Goal: Task Accomplishment & Management: Manage account settings

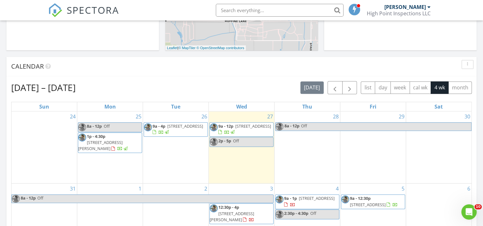
scroll to position [235, 0]
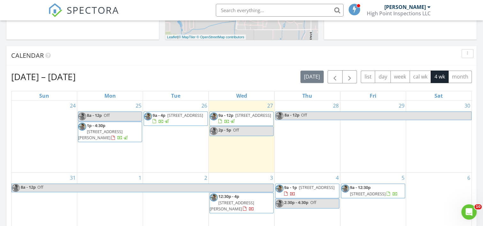
drag, startPoint x: 116, startPoint y: 120, endPoint x: 108, endPoint y: 129, distance: 11.7
click at [108, 129] on span "1792 Windrow Dr, Bozeman 59718" at bounding box center [100, 135] width 44 height 12
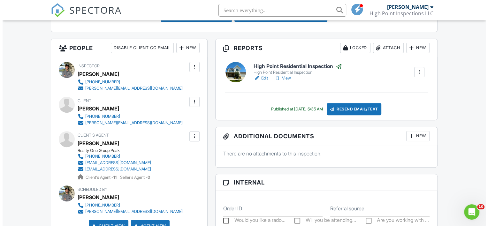
scroll to position [230, 0]
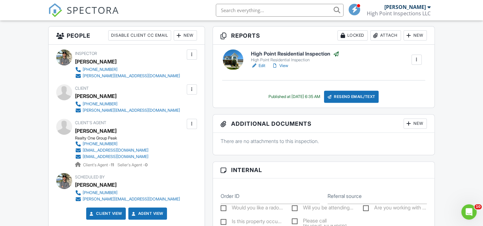
click at [375, 38] on div at bounding box center [375, 35] width 6 height 6
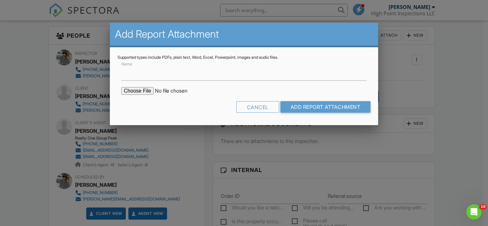
click at [144, 92] on input "file" at bounding box center [175, 91] width 109 height 8
type input "C:\fakepath\1792 Windrow Dr Radon Report.pdf"
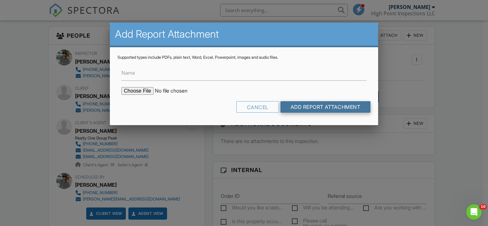
click at [295, 109] on input "Add Report Attachment" at bounding box center [325, 106] width 90 height 11
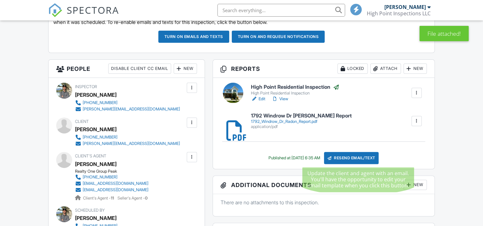
click at [354, 160] on div "Resend Email/Text" at bounding box center [351, 158] width 55 height 12
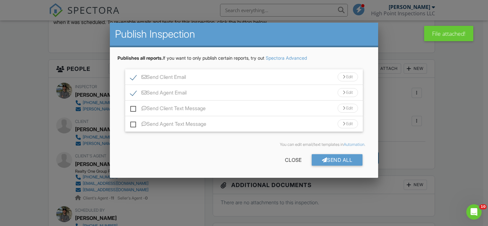
click at [342, 79] on div "Edit" at bounding box center [347, 76] width 20 height 9
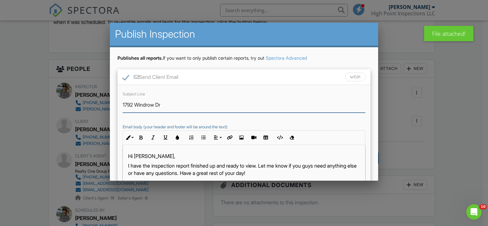
click at [188, 105] on input "1792 Windrow Dr" at bounding box center [244, 105] width 243 height 16
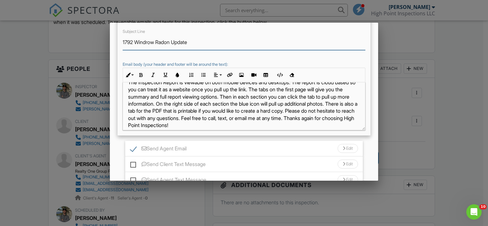
scroll to position [100, 0]
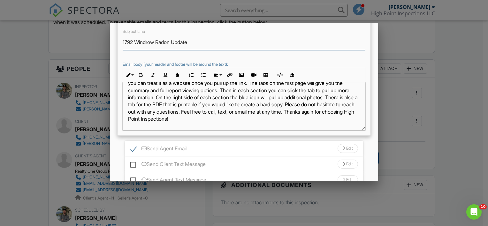
type input "1792 Windrow Radon Update"
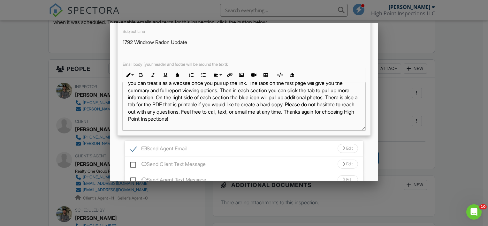
click at [344, 149] on div "Edit" at bounding box center [347, 148] width 20 height 9
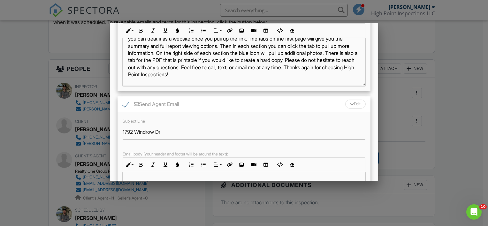
scroll to position [109, 0]
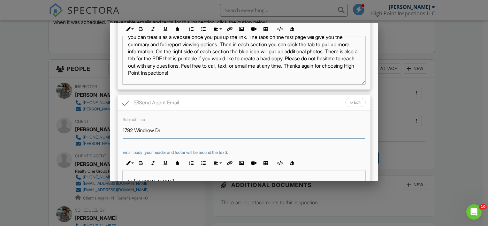
click at [183, 125] on input "1792 Windrow Dr" at bounding box center [244, 131] width 243 height 16
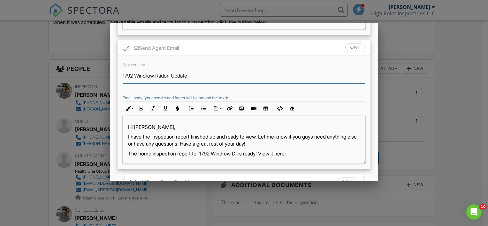
scroll to position [163, 0]
type input "1792 Windrow Radon Update"
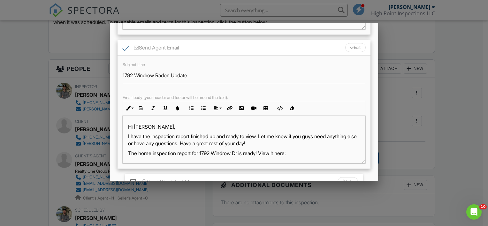
click at [146, 126] on p "Hi Marc," at bounding box center [244, 126] width 232 height 7
click at [221, 137] on p "I have the inspection report finished up and ready to view. Let me know if you …" at bounding box center [244, 140] width 232 height 14
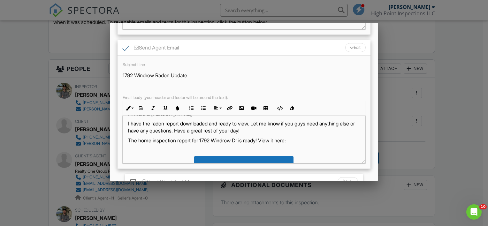
scroll to position [8, 0]
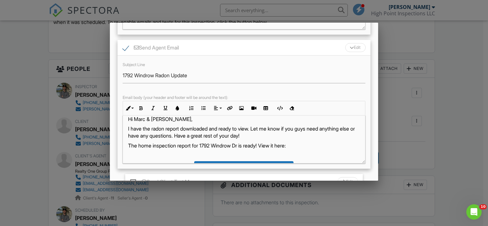
click at [260, 128] on p "I have the radon report downloaded and ready to view. Let me know if you guys n…" at bounding box center [244, 132] width 232 height 14
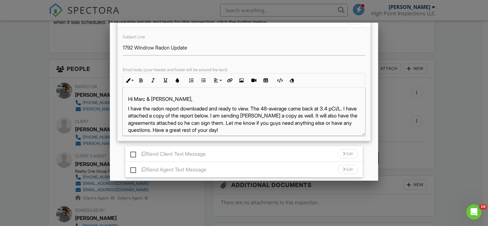
scroll to position [193, 0]
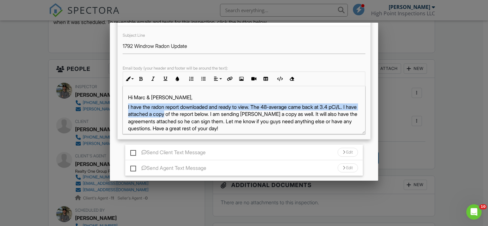
drag, startPoint x: 198, startPoint y: 114, endPoint x: 126, endPoint y: 105, distance: 72.0
click at [126, 105] on div "Hi Marc & Kaila, I have the radon report downloaded and ready to view. The 48-a…" at bounding box center [244, 189] width 242 height 207
drag, startPoint x: 160, startPoint y: 114, endPoint x: 140, endPoint y: 109, distance: 19.8
copy p "I have the radon report downloaded and ready to view. The 48-average came back …"
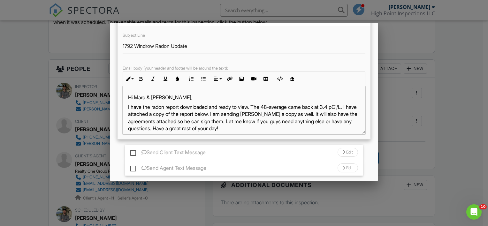
click at [221, 140] on ul "Send Client Email Edit Subject Line 1792 Windrow Radon Update Email body (your …" at bounding box center [243, 25] width 253 height 299
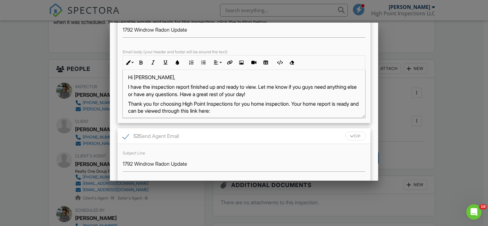
scroll to position [0, 0]
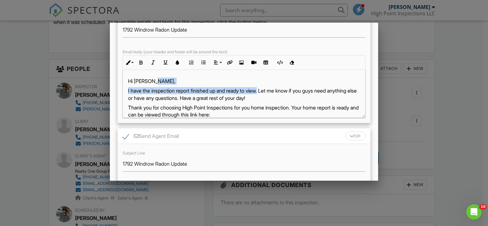
drag, startPoint x: 266, startPoint y: 90, endPoint x: 198, endPoint y: 84, distance: 68.9
click at [198, 84] on div "Hi Brandon, I have the inspection report finished up and ready to view. Let me …" at bounding box center [244, 144] width 242 height 148
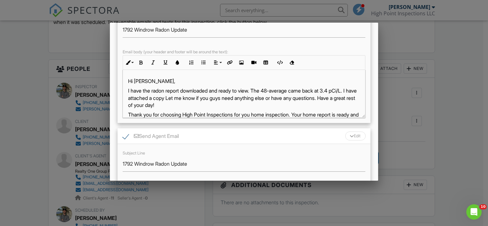
click at [142, 97] on p "I have the radon report downloaded and ready to view. The 48-average came back …" at bounding box center [244, 97] width 232 height 21
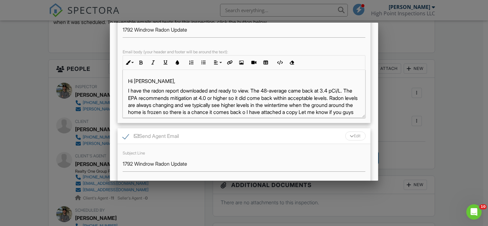
scroll to position [5, 0]
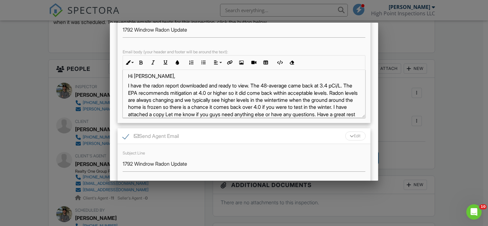
click at [280, 114] on p "I have the radon report downloaded and ready to view. The 48-average came back …" at bounding box center [244, 103] width 232 height 43
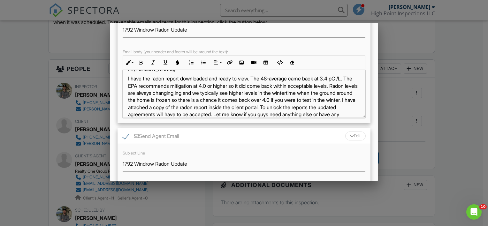
click at [264, 92] on p "I have the radon report downloaded and ready to view. The 48-average came back …" at bounding box center [244, 100] width 232 height 50
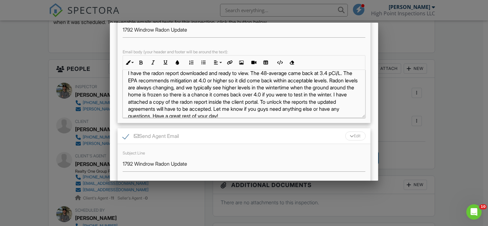
scroll to position [19, 0]
click at [162, 92] on p "I have the radon report downloaded and ready to view. The 48-average came back …" at bounding box center [244, 94] width 232 height 50
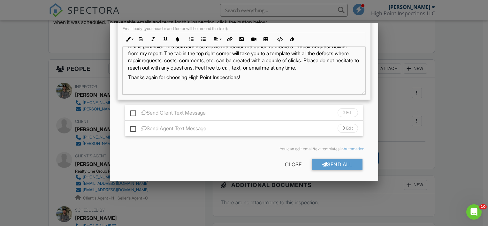
scroll to position [160, 0]
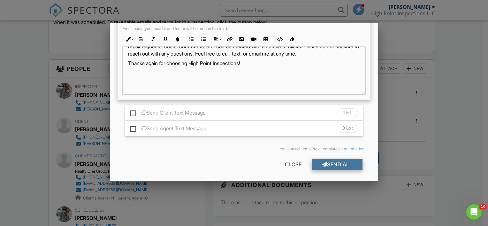
click at [319, 163] on div "Send All" at bounding box center [336, 164] width 51 height 11
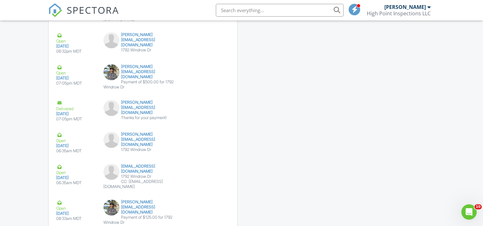
scroll to position [889, 0]
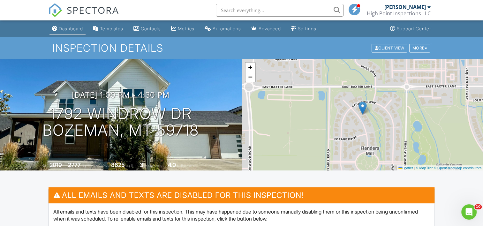
click at [73, 30] on div "Dashboard" at bounding box center [71, 28] width 24 height 5
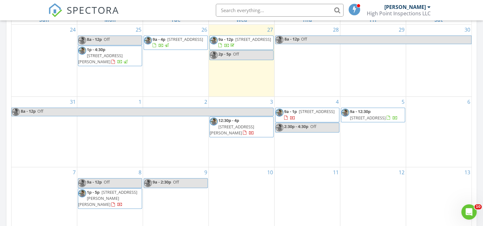
scroll to position [311, 0]
click at [251, 116] on span "Off" at bounding box center [155, 112] width 236 height 8
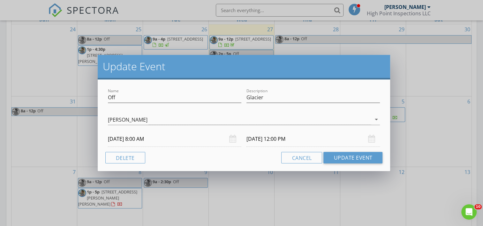
click at [239, 172] on div "Update Event Name Off Description Glacier Graham Gerrard arrow_drop_down 08/28/…" at bounding box center [241, 113] width 483 height 226
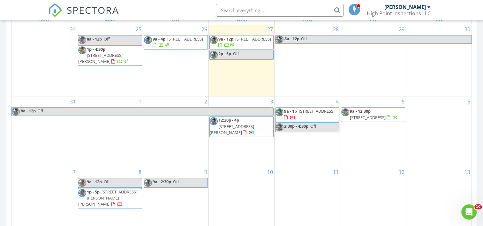
click at [235, 123] on span "12:30p - 4p" at bounding box center [228, 120] width 21 height 6
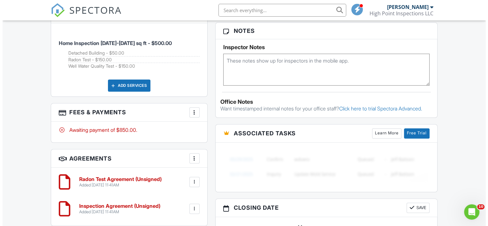
scroll to position [488, 0]
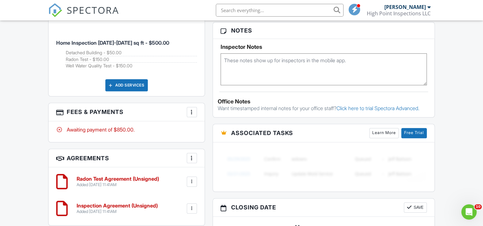
click at [193, 109] on div at bounding box center [192, 112] width 6 height 6
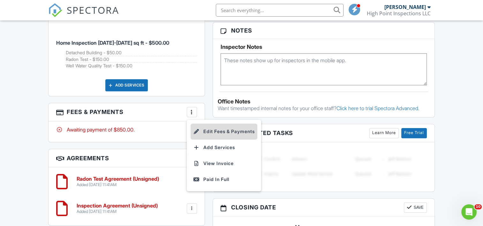
click at [201, 131] on li "Edit Fees & Payments" at bounding box center [224, 132] width 67 height 16
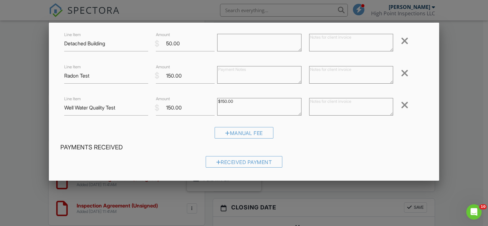
scroll to position [69, 0]
click at [184, 107] on input "150.00" at bounding box center [185, 108] width 59 height 16
type input "1"
type input "645.00"
click at [243, 101] on textarea "$150.00" at bounding box center [259, 107] width 84 height 18
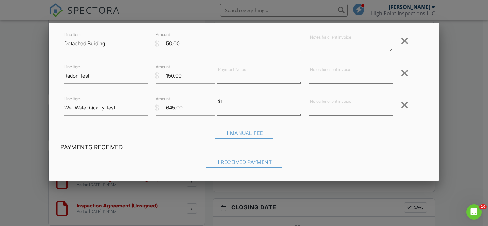
type textarea "$"
click at [109, 107] on input "Well Water Quality Test" at bounding box center [106, 108] width 84 height 16
click at [76, 109] on input "Well Water Test" at bounding box center [106, 108] width 84 height 16
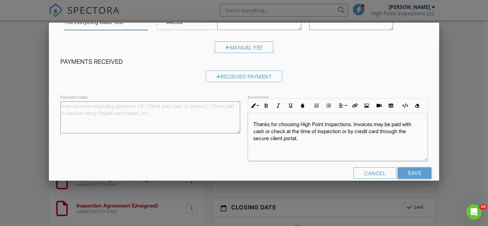
scroll to position [165, 0]
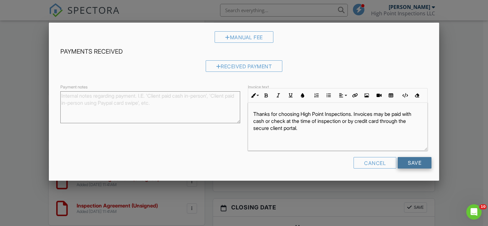
type input "The Everything Water Test"
click at [407, 165] on input "Save" at bounding box center [414, 162] width 34 height 11
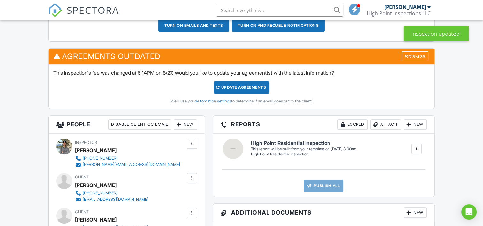
click at [241, 86] on div "Update Agreements" at bounding box center [242, 87] width 56 height 12
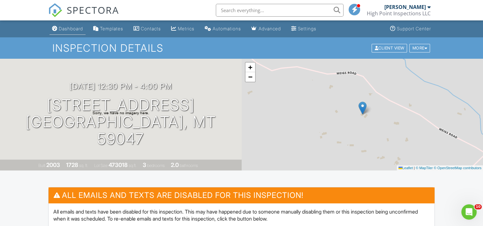
click at [63, 26] on div "Dashboard" at bounding box center [71, 28] width 24 height 5
